Goal: Information Seeking & Learning: Find specific fact

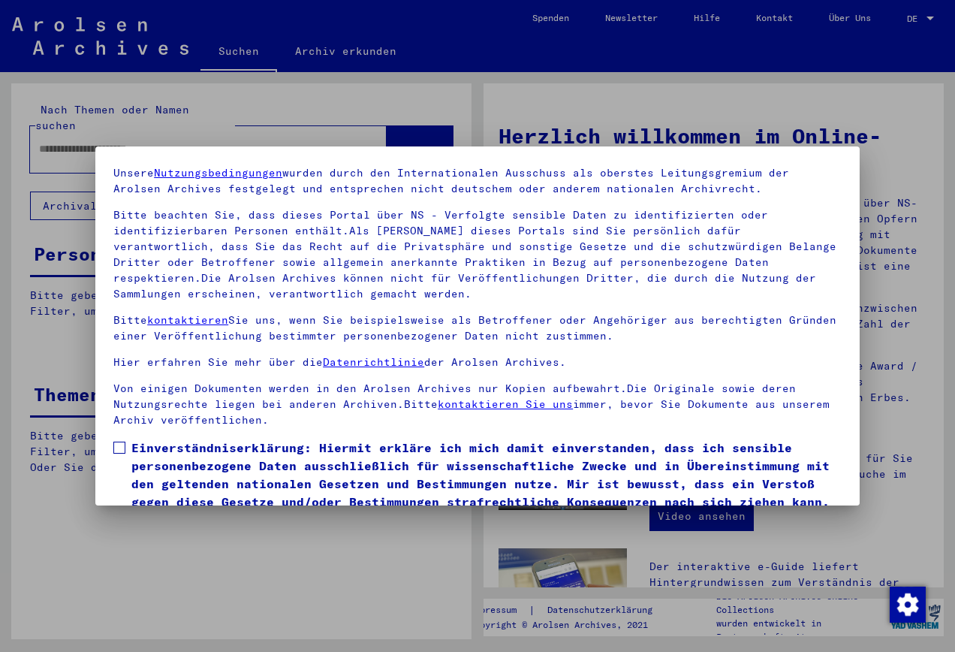
scroll to position [108, 0]
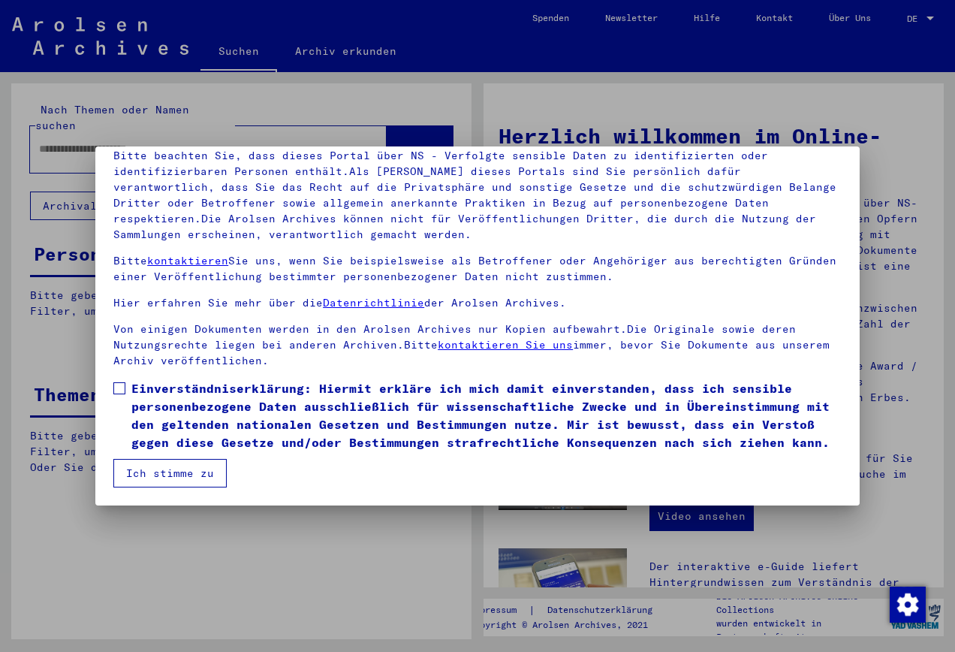
click at [119, 385] on span at bounding box center [119, 388] width 12 height 12
click at [197, 470] on button "Ich stimme zu" at bounding box center [169, 473] width 113 height 29
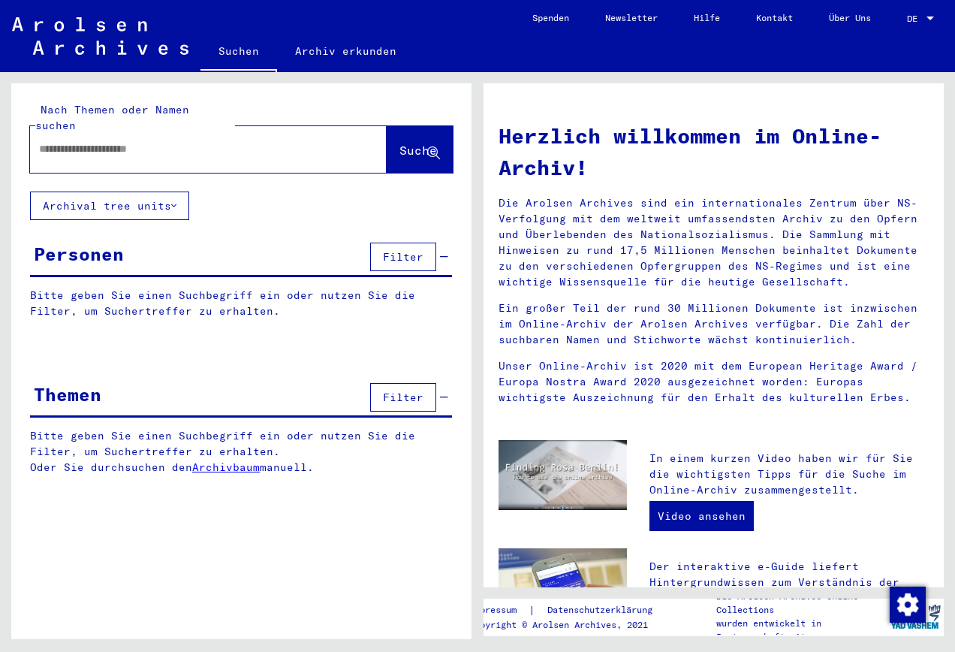
click at [92, 141] on input "text" at bounding box center [190, 149] width 303 height 16
drag, startPoint x: 66, startPoint y: 134, endPoint x: 59, endPoint y: 167, distance: 33.9
click at [65, 141] on input "**********" at bounding box center [190, 149] width 303 height 16
type input "**********"
click at [406, 143] on span "Suche" at bounding box center [419, 150] width 38 height 15
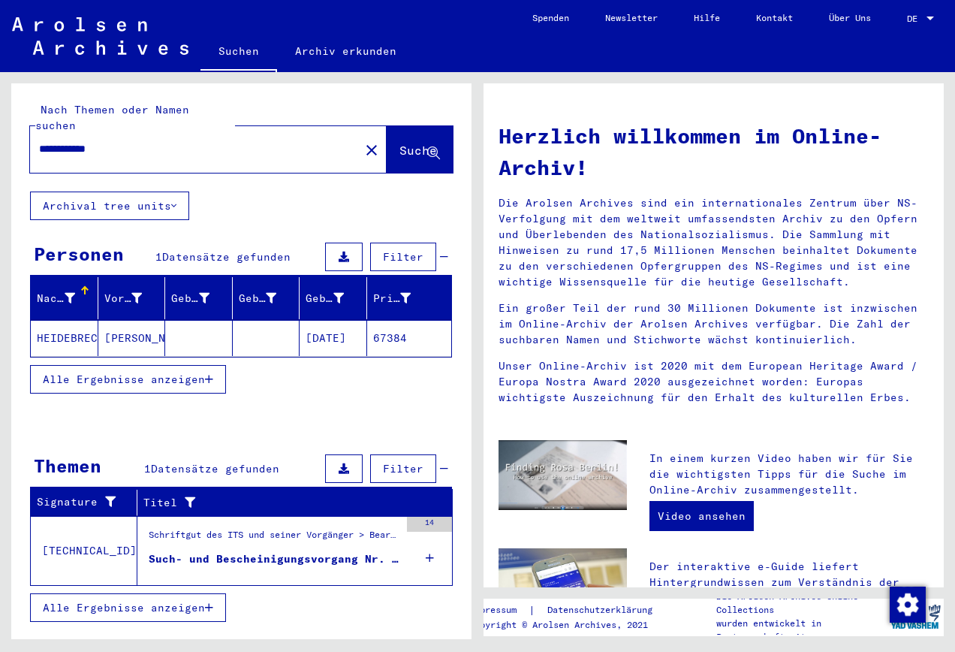
click at [66, 322] on mat-cell "HEIDEBRECHER" at bounding box center [65, 338] width 68 height 36
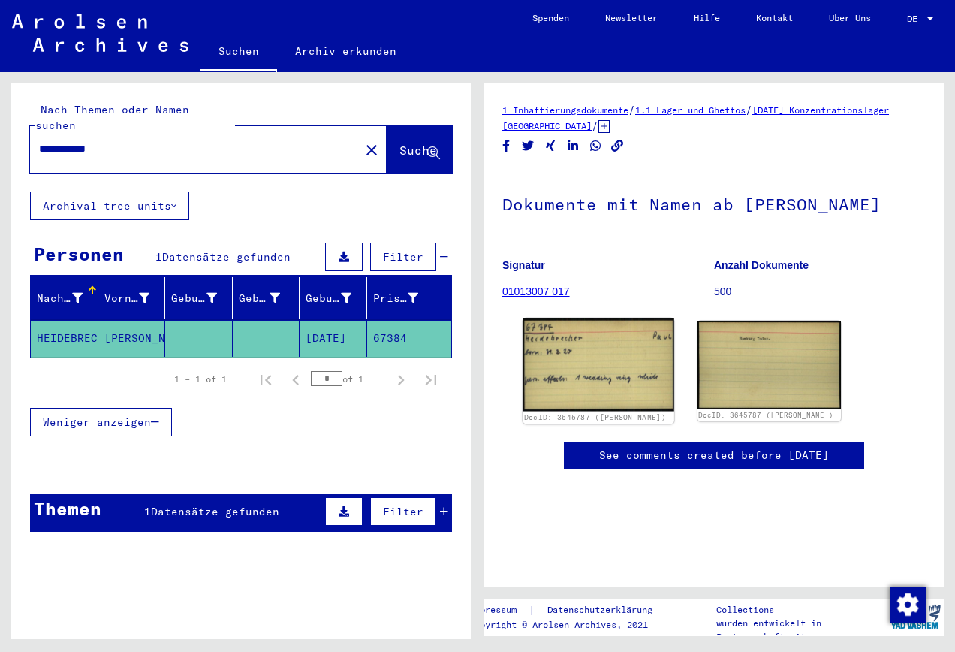
click at [600, 369] on img at bounding box center [598, 364] width 151 height 92
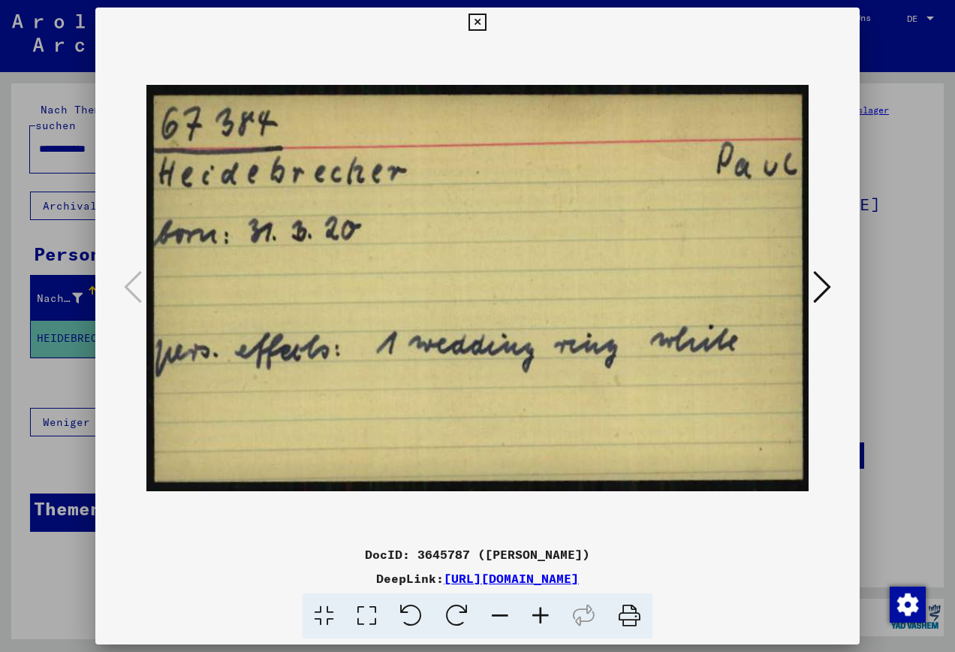
click at [819, 285] on icon at bounding box center [822, 287] width 18 height 36
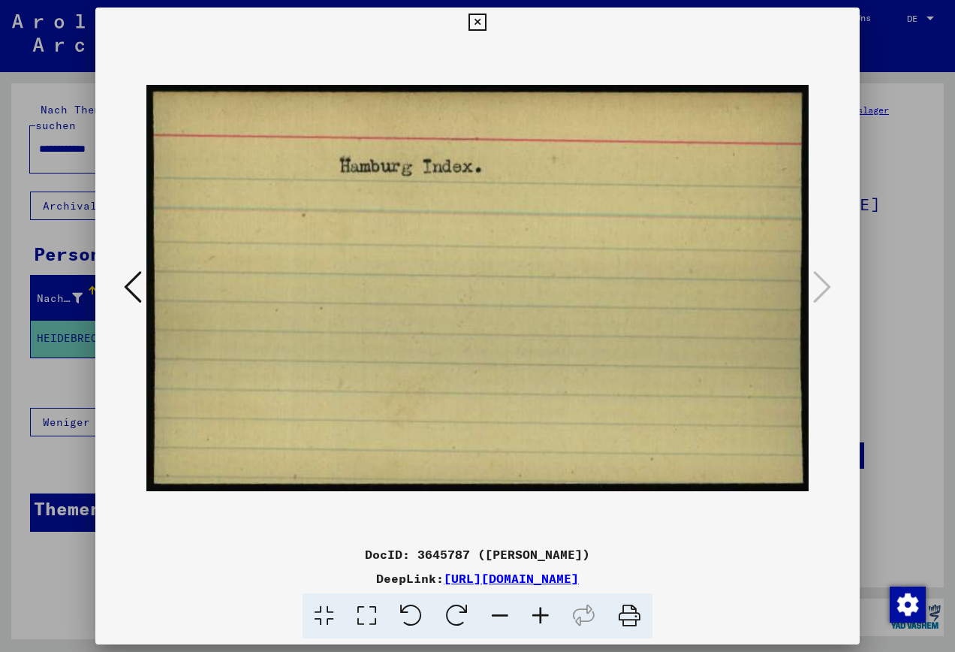
click at [476, 19] on icon at bounding box center [477, 23] width 17 height 18
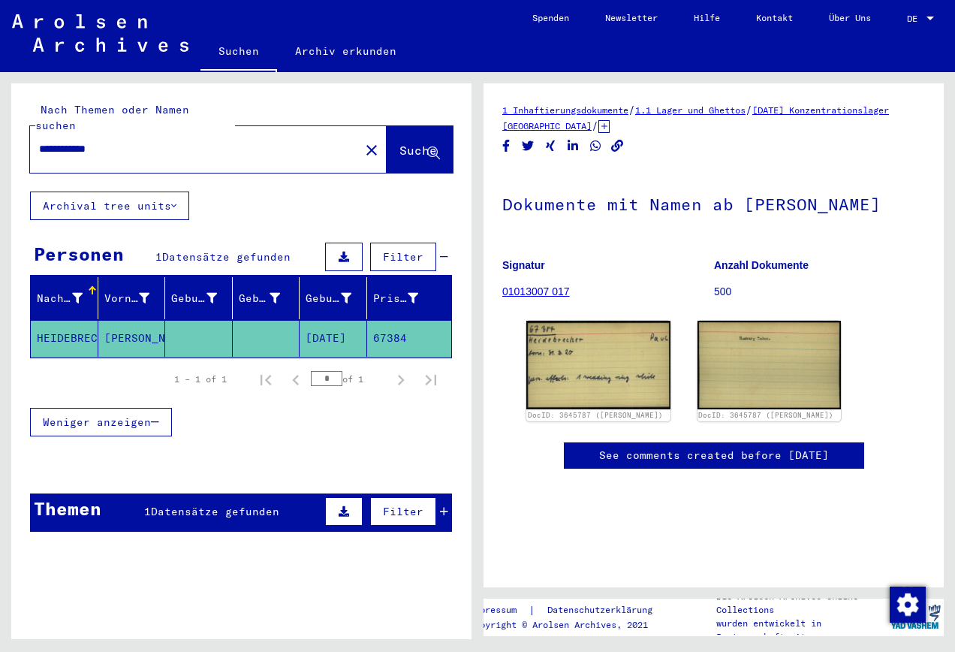
drag, startPoint x: 140, startPoint y: 129, endPoint x: -3, endPoint y: 116, distance: 143.3
click at [0, 116] on html "**********" at bounding box center [477, 326] width 955 height 652
type input "*****"
click at [400, 143] on span "Suche" at bounding box center [419, 150] width 38 height 15
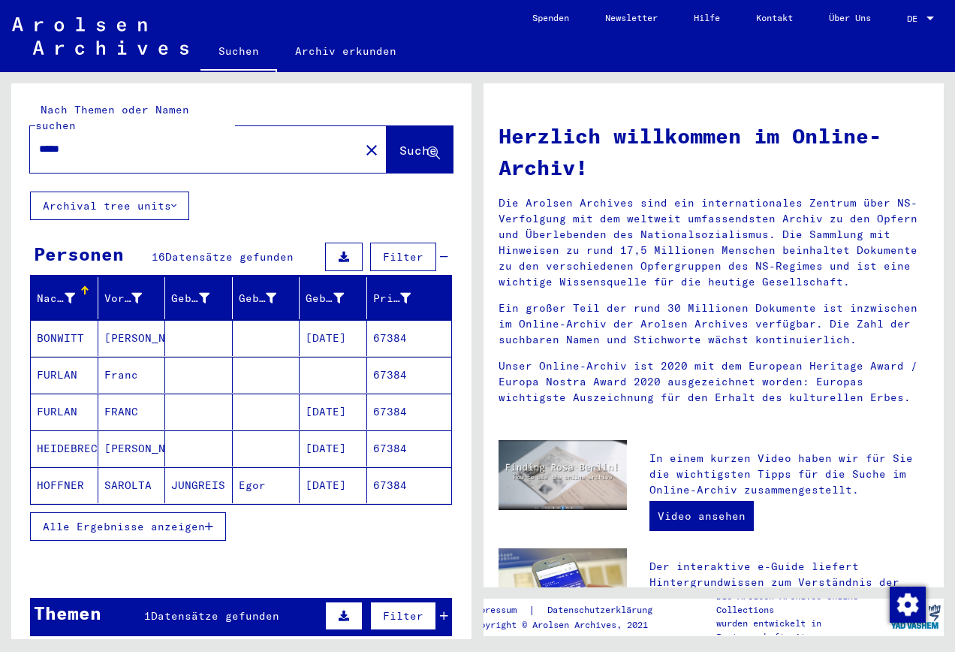
click at [72, 433] on mat-cell "HEIDEBRECHER" at bounding box center [65, 448] width 68 height 36
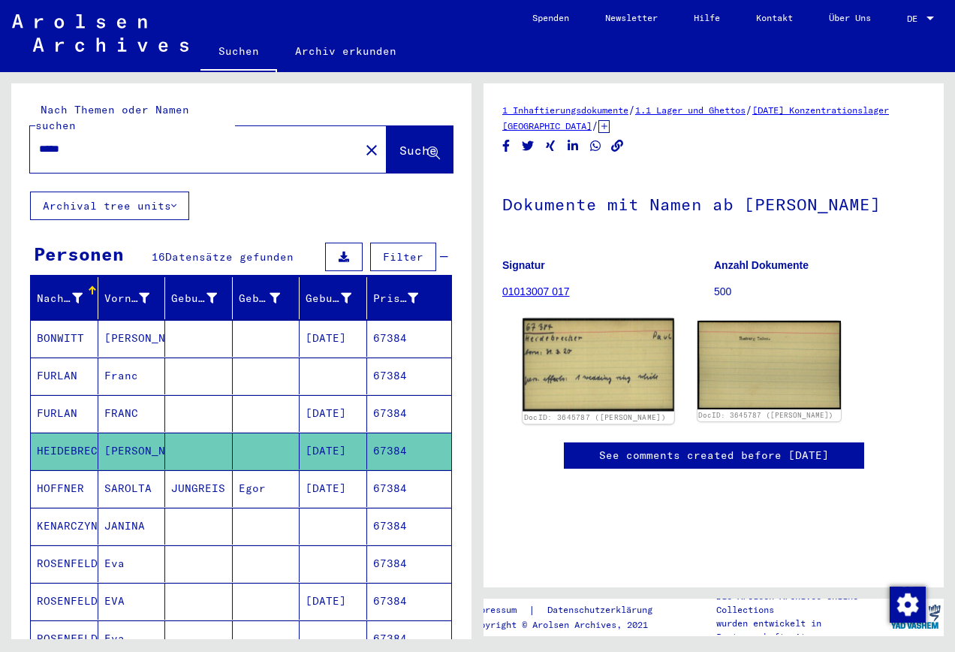
click at [602, 360] on img at bounding box center [598, 364] width 151 height 92
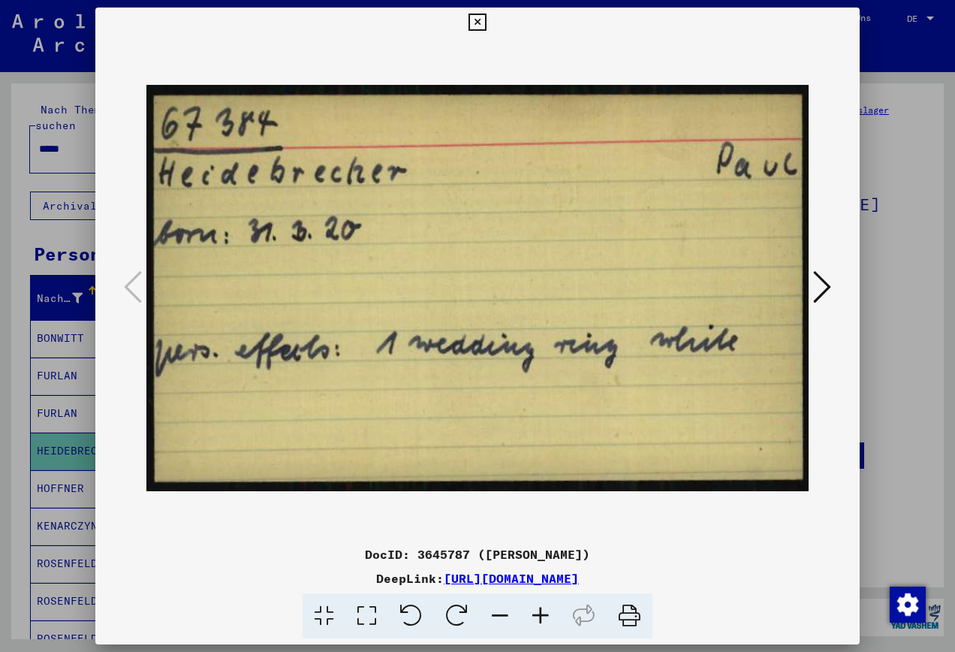
click at [475, 19] on icon at bounding box center [477, 23] width 17 height 18
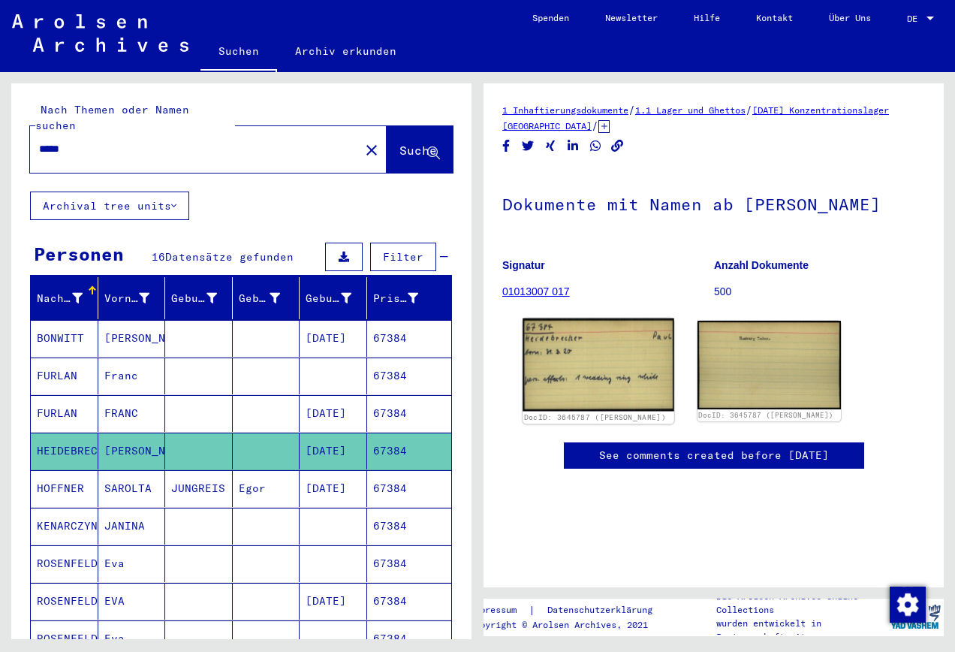
click at [581, 362] on img at bounding box center [598, 364] width 151 height 92
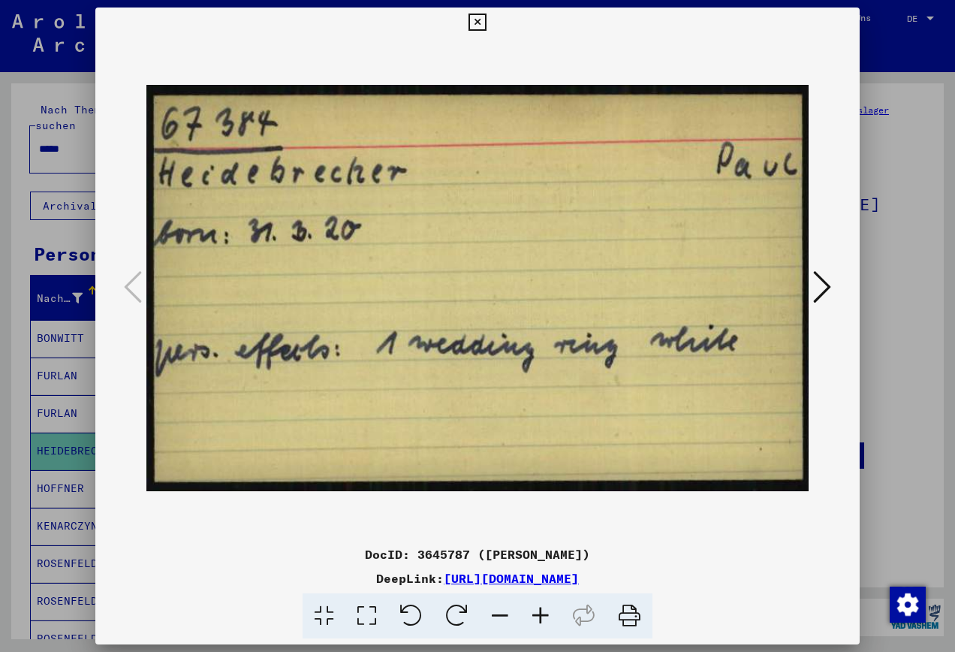
click at [475, 26] on icon at bounding box center [477, 23] width 17 height 18
